Goal: Find contact information: Find contact information

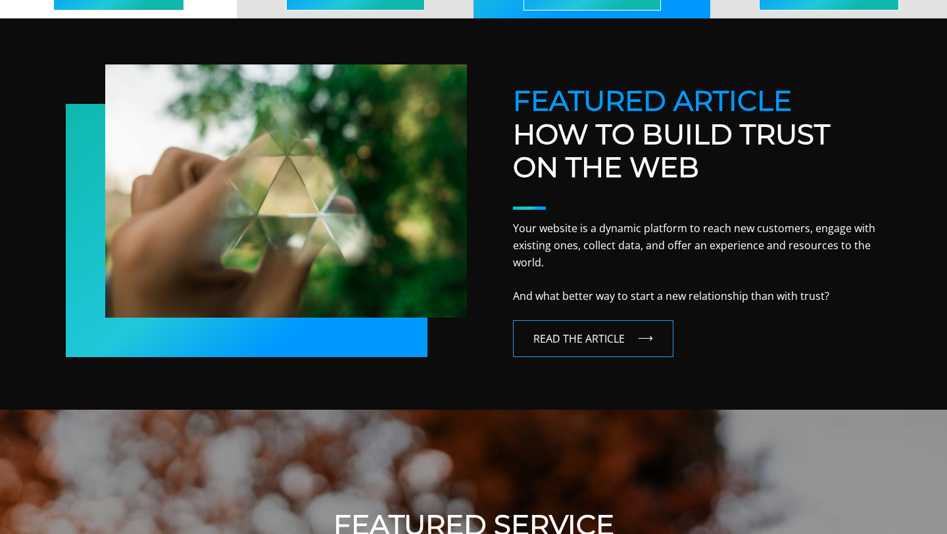
scroll to position [819, 0]
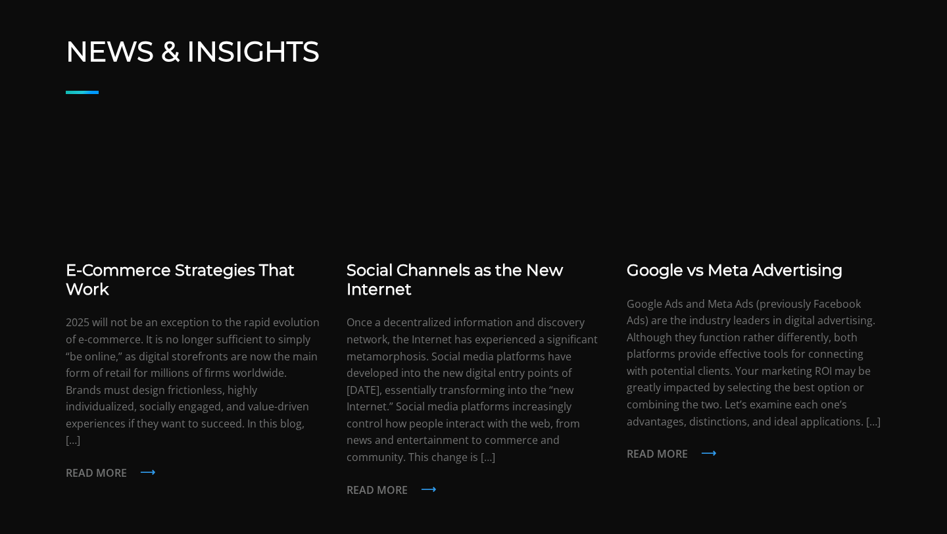
scroll to position [3192, 0]
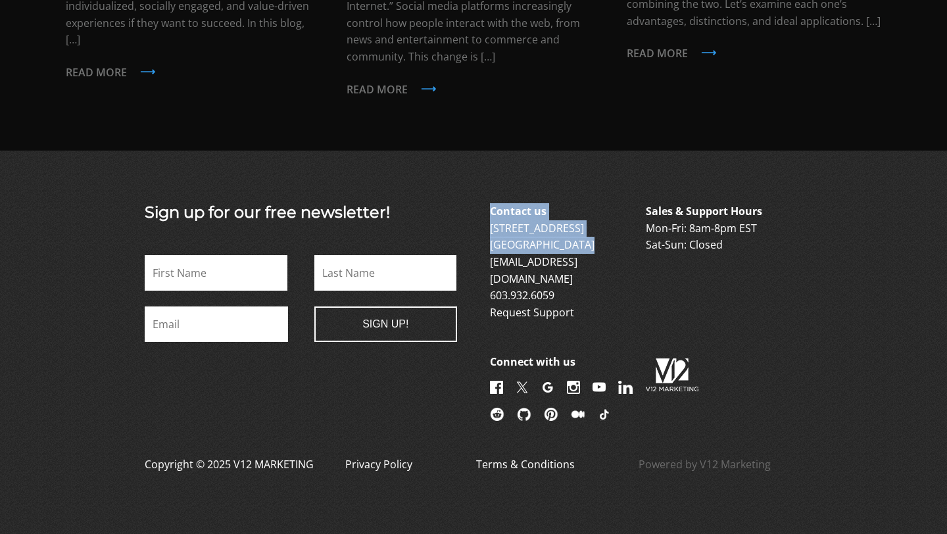
drag, startPoint x: 486, startPoint y: 211, endPoint x: 588, endPoint y: 229, distance: 102.9
click at [588, 229] on div "Sign up for our free newsletter! Name * First Name * Last Email * Name This fie…" at bounding box center [474, 314] width 724 height 222
click at [588, 229] on p "Contact us 6 Garvins Falls Road Concord, NH 03301 info@v12marketing.com 603.932…" at bounding box center [566, 262] width 153 height 118
drag, startPoint x: 486, startPoint y: 211, endPoint x: 591, endPoint y: 222, distance: 105.8
click at [591, 222] on div "Sign up for our free newsletter! Name * First Name * Last Email * Name This fie…" at bounding box center [474, 314] width 724 height 222
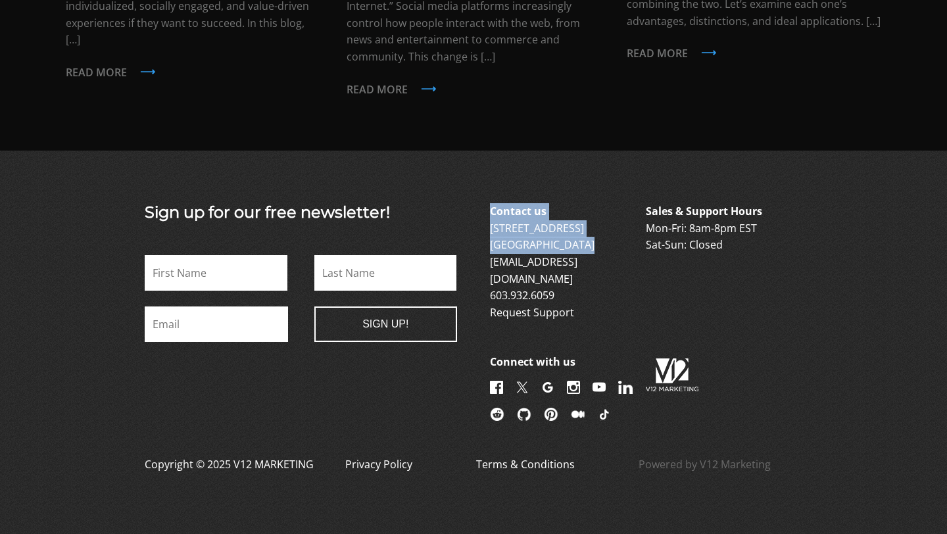
click at [591, 222] on p "Contact us 6 Garvins Falls Road Concord, NH 03301 info@v12marketing.com 603.932…" at bounding box center [566, 262] width 153 height 118
click at [593, 151] on footer "Sign up for our free newsletter! Name * First Name * Last Email * Name This fie…" at bounding box center [473, 346] width 947 height 390
drag, startPoint x: 489, startPoint y: 211, endPoint x: 597, endPoint y: 229, distance: 110.0
click at [597, 229] on div "Sign up for our free newsletter! Name * First Name * Last Email * Name This fie…" at bounding box center [474, 314] width 724 height 222
click at [597, 229] on p "Contact us 6 Garvins Falls Road Concord, NH 03301 info@v12marketing.com 603.932…" at bounding box center [566, 262] width 153 height 118
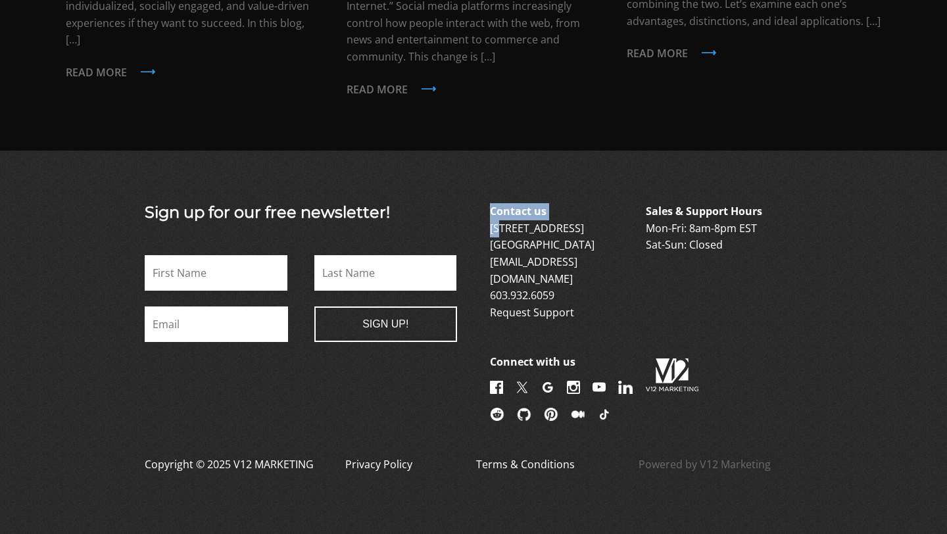
drag, startPoint x: 489, startPoint y: 215, endPoint x: 493, endPoint y: 209, distance: 8.0
click at [493, 209] on div "Sign up for our free newsletter! Name * First Name * Last Email * Name This fie…" at bounding box center [474, 314] width 724 height 222
click at [493, 221] on link "6 Garvins Falls Road Concord, NH 03301" at bounding box center [542, 237] width 105 height 32
